Goal: Information Seeking & Learning: Learn about a topic

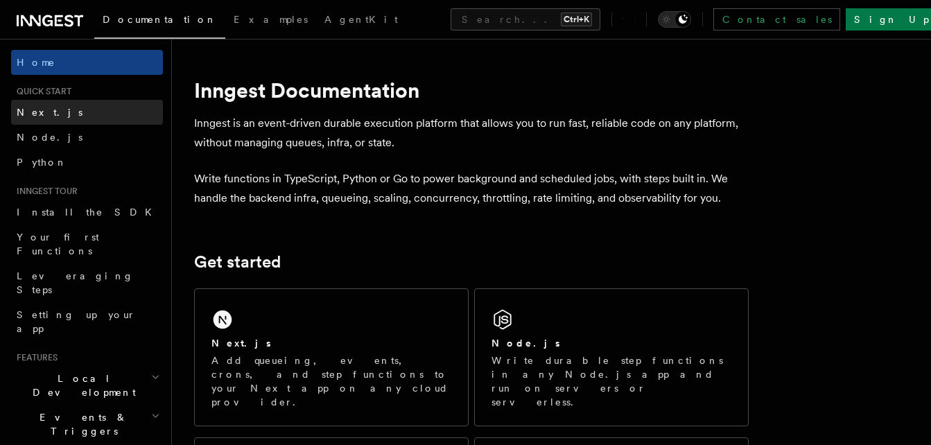
click at [100, 119] on link "Next.js" at bounding box center [87, 112] width 152 height 25
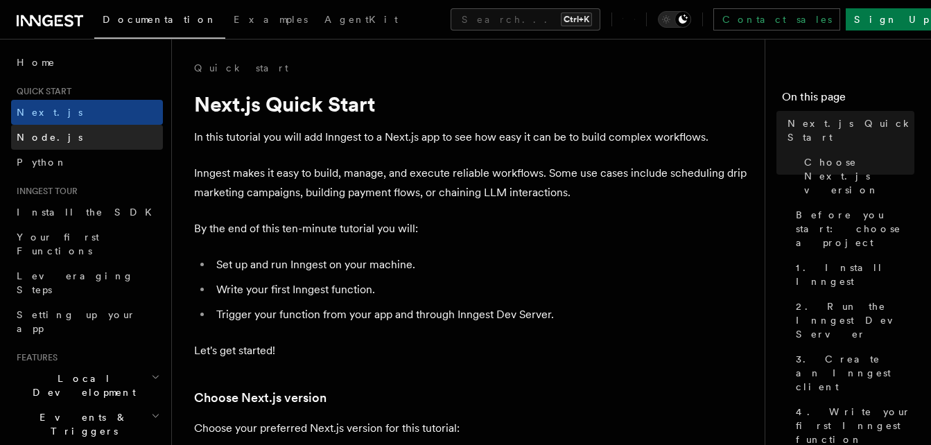
click at [94, 134] on link "Node.js" at bounding box center [87, 137] width 152 height 25
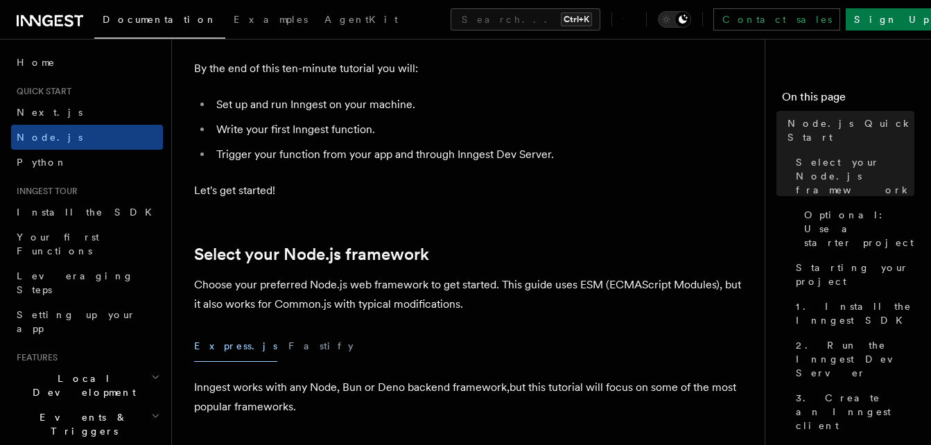
scroll to position [161, 0]
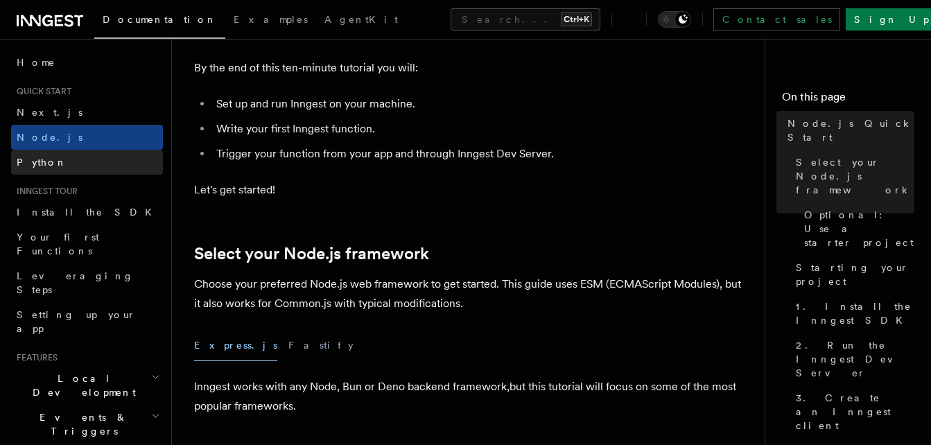
click at [58, 157] on link "Python" at bounding box center [87, 162] width 152 height 25
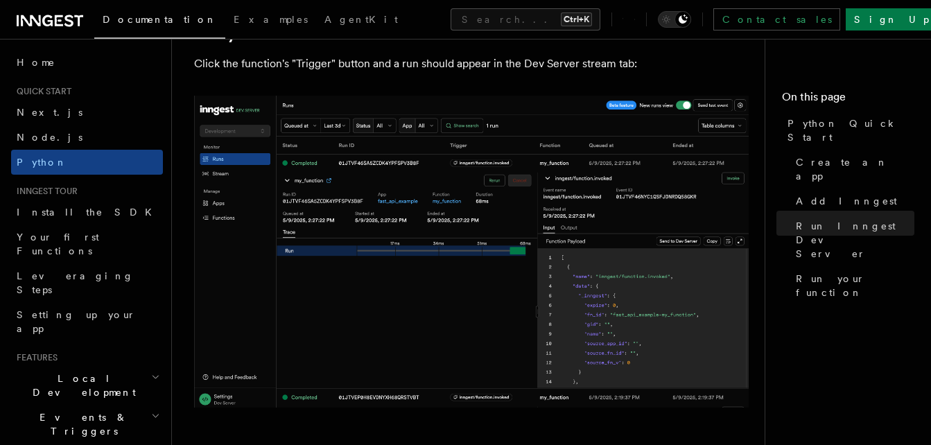
scroll to position [2814, 0]
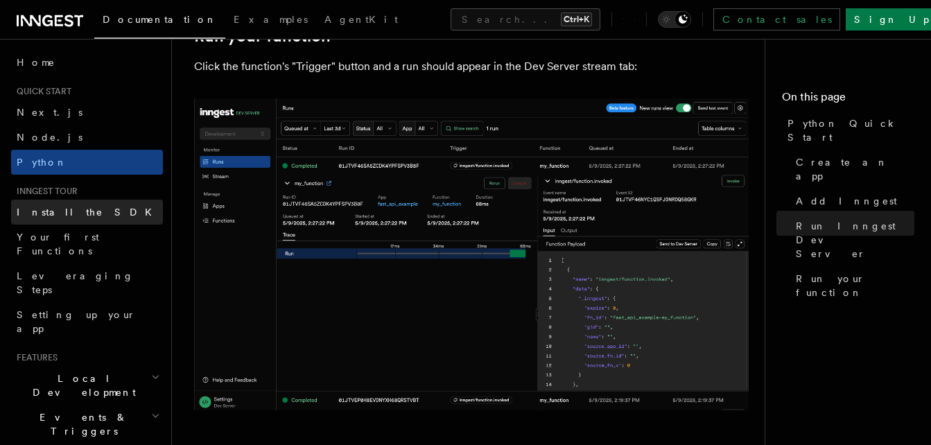
click at [85, 209] on link "Install the SDK" at bounding box center [87, 212] width 152 height 25
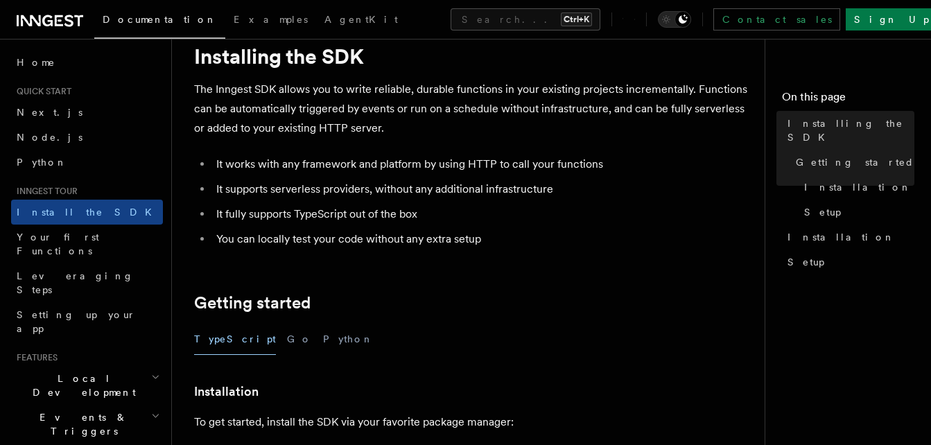
scroll to position [47, 0]
click at [360, 302] on h2 "Getting started" at bounding box center [471, 303] width 555 height 19
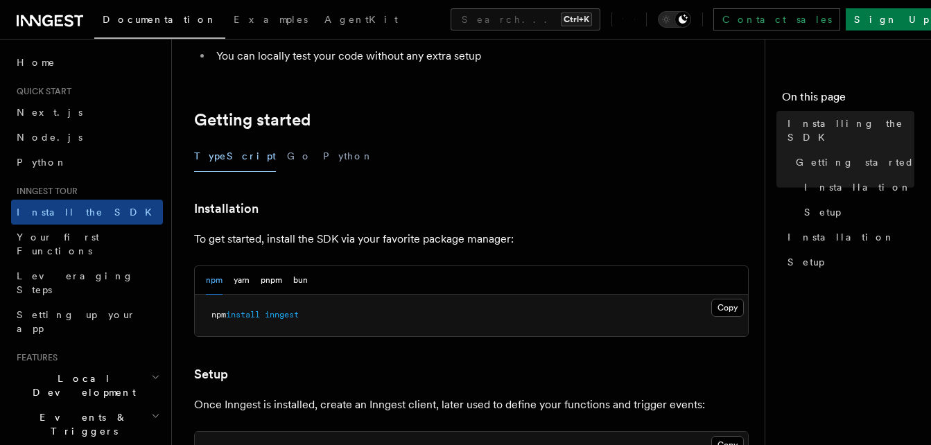
scroll to position [248, 0]
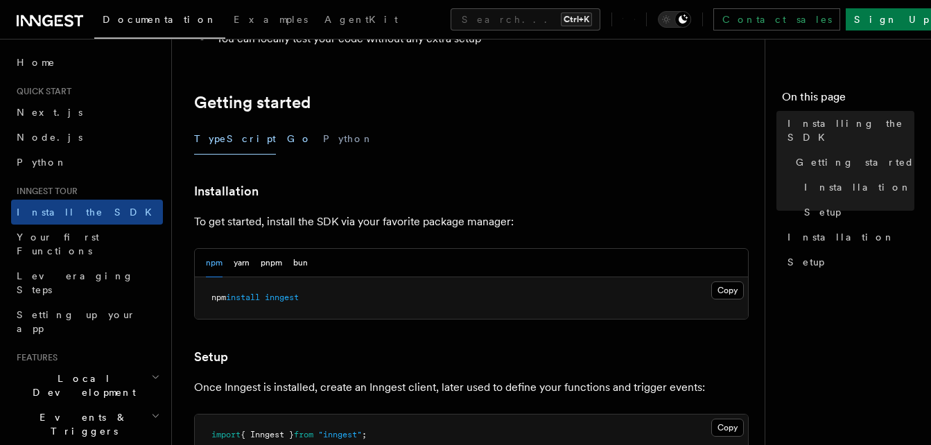
click at [287, 141] on button "Go" at bounding box center [299, 138] width 25 height 31
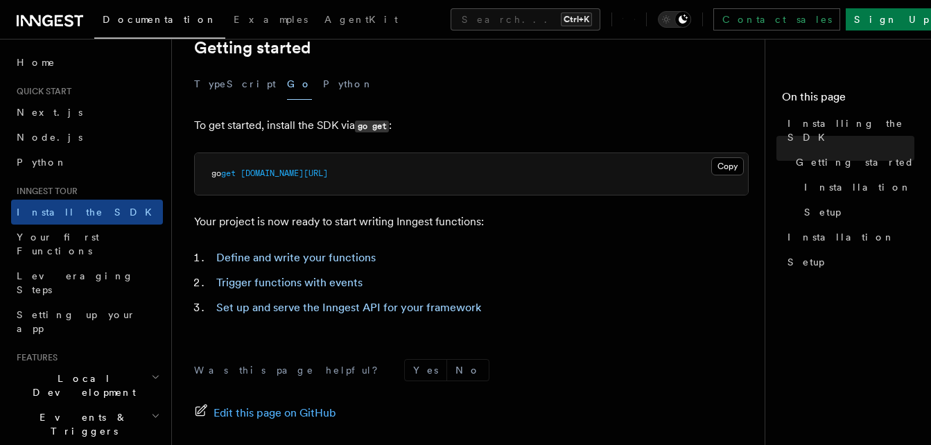
scroll to position [302, 0]
click at [277, 280] on link "Trigger functions with events" at bounding box center [289, 283] width 146 height 13
